Goal: Task Accomplishment & Management: Use online tool/utility

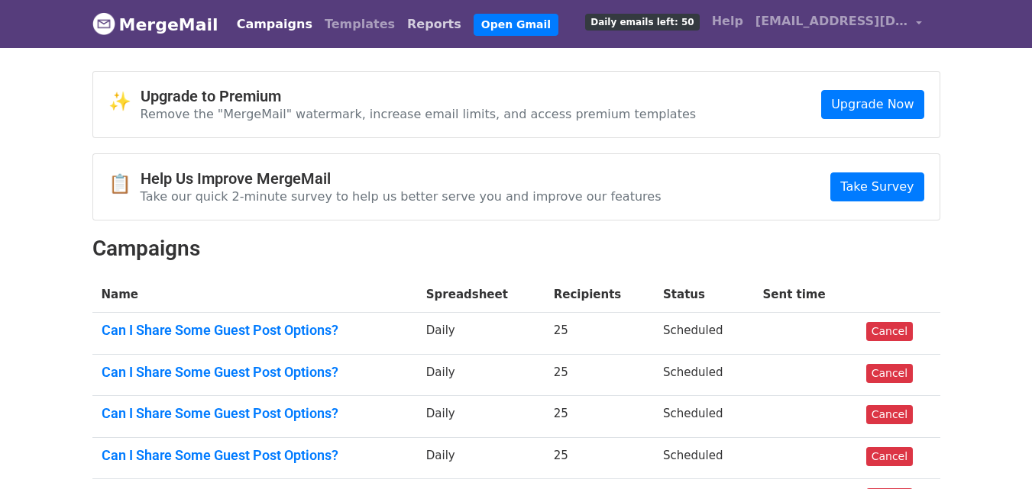
click at [401, 31] on link "Reports" at bounding box center [434, 24] width 66 height 31
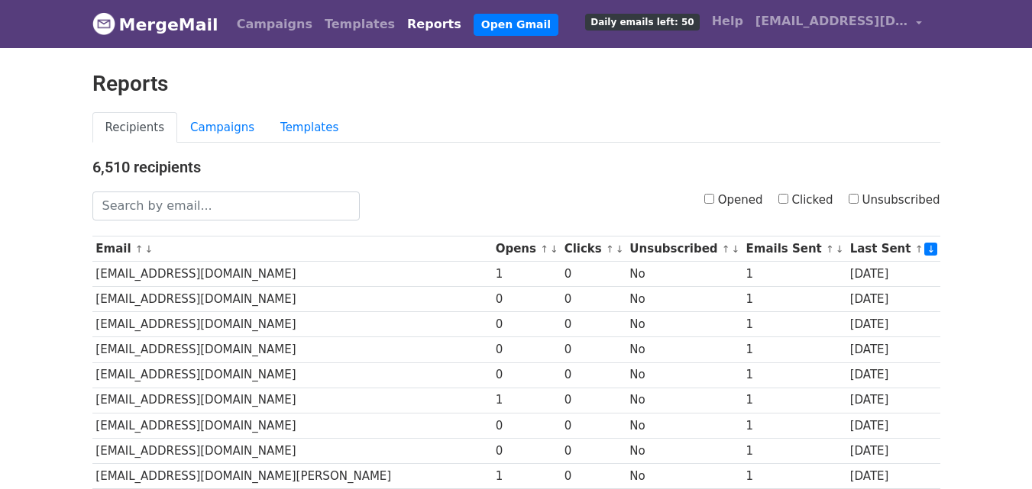
click at [788, 200] on input "Clicked" at bounding box center [783, 199] width 10 height 10
checkbox input "true"
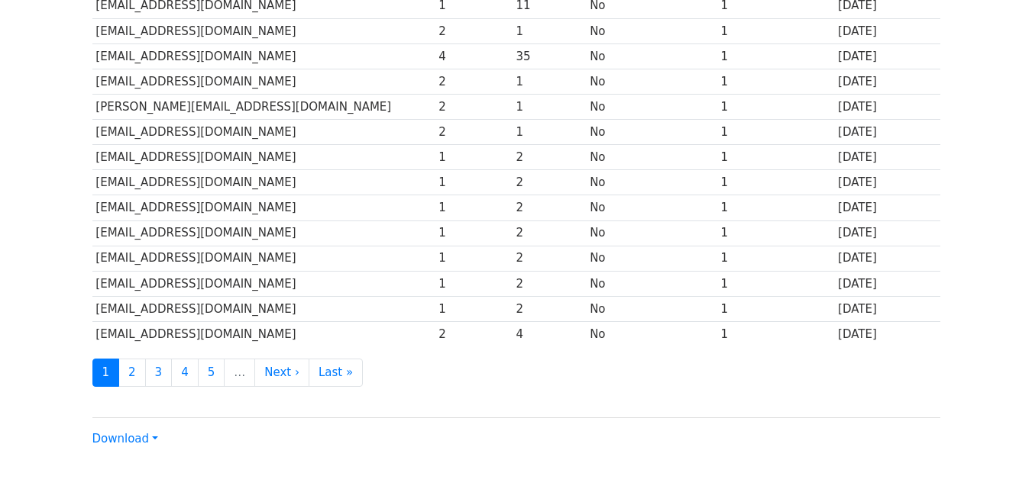
scroll to position [754, 0]
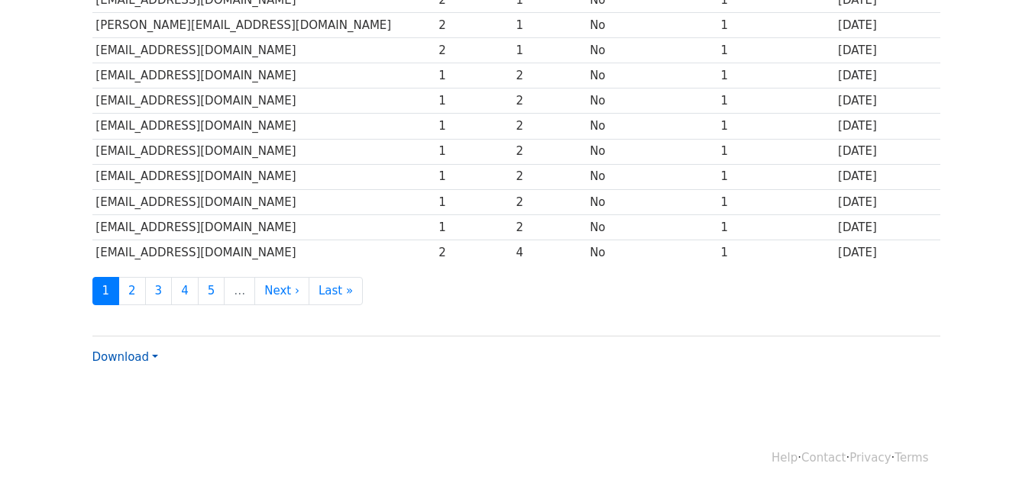
click at [143, 352] on link "Download" at bounding box center [125, 358] width 66 height 14
click at [149, 385] on link "CSV" at bounding box center [153, 386] width 121 height 24
